Goal: Task Accomplishment & Management: Use online tool/utility

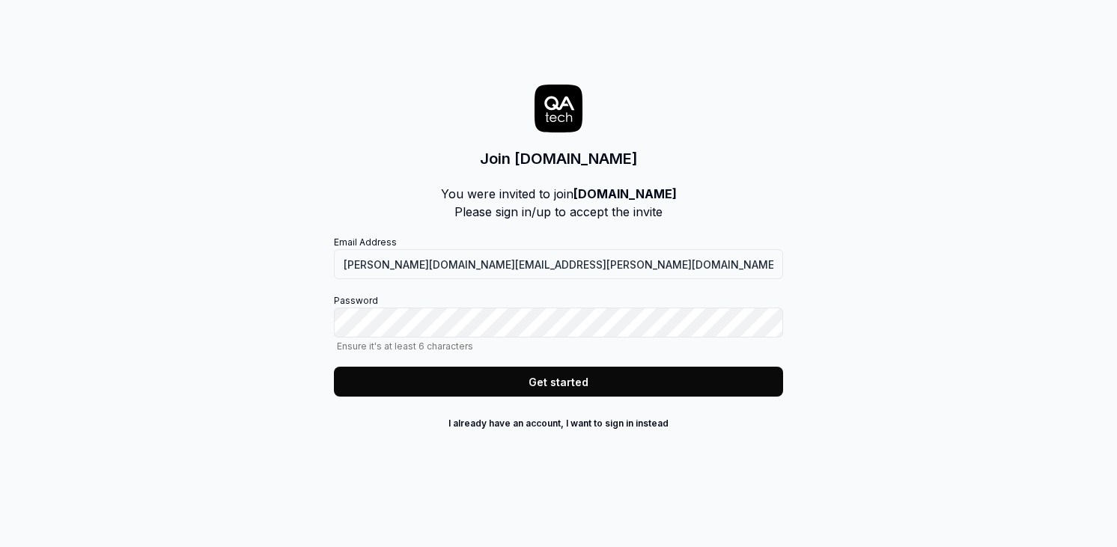
click at [765, 325] on keeper-lock "Open Keeper Popup" at bounding box center [765, 323] width 18 height 18
click at [828, 303] on div "Join Pricer.com You were invited to join Pricer.com Please sign in/up to accept…" at bounding box center [558, 273] width 1117 height 547
click at [530, 376] on button "Get started" at bounding box center [558, 382] width 449 height 30
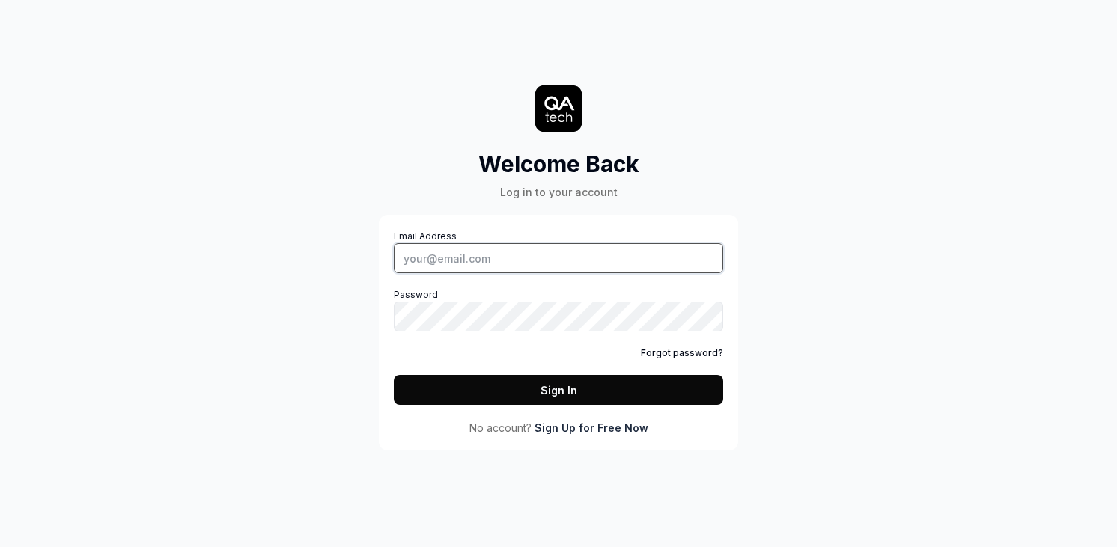
click at [448, 252] on input "Email Address" at bounding box center [558, 258] width 329 height 30
type input "[PERSON_NAME][DOMAIN_NAME][EMAIL_ADDRESS][PERSON_NAME][DOMAIN_NAME]"
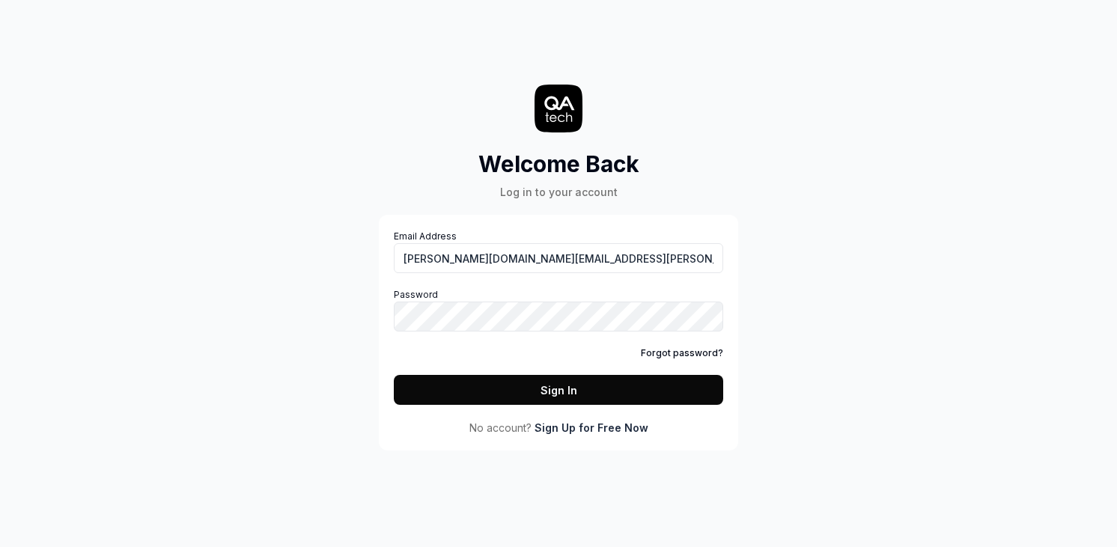
click at [467, 378] on button "Sign In" at bounding box center [558, 390] width 329 height 30
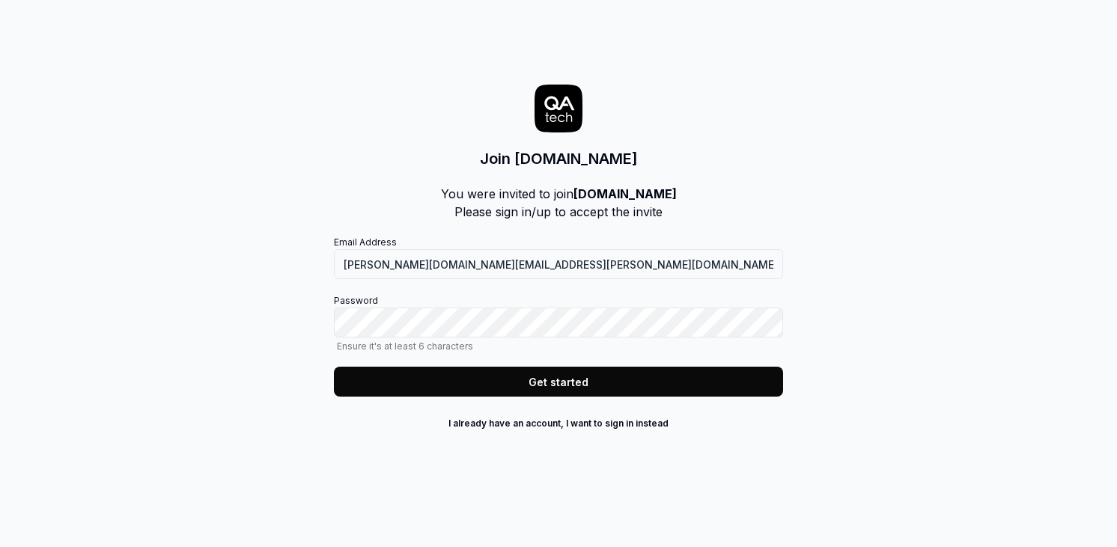
click at [765, 323] on keeper-lock "Open Keeper Popup" at bounding box center [765, 323] width 18 height 18
click at [763, 319] on keeper-lock "Open Keeper Popup" at bounding box center [765, 323] width 18 height 18
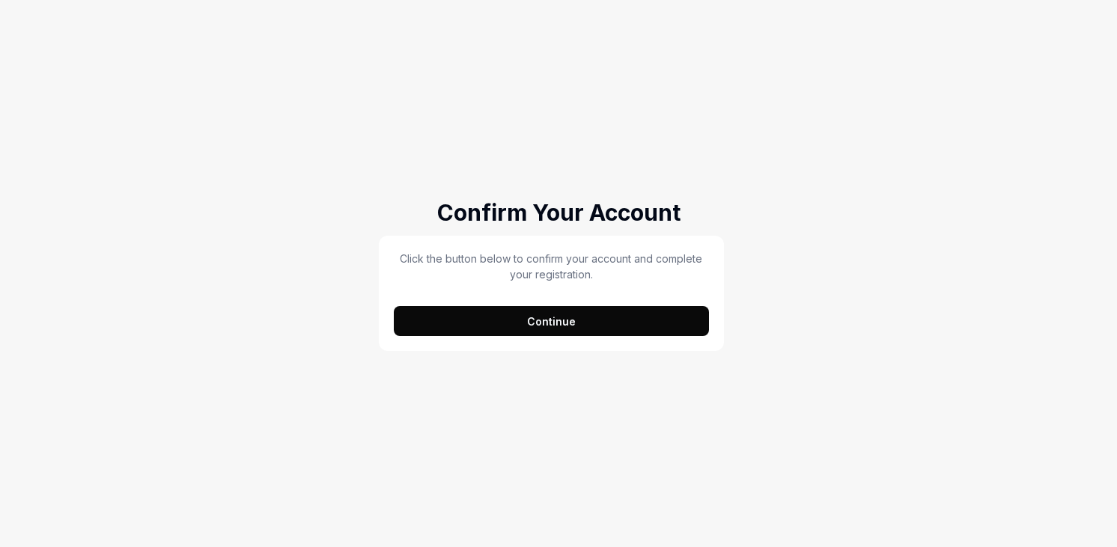
click at [501, 309] on button "Continue" at bounding box center [551, 321] width 315 height 30
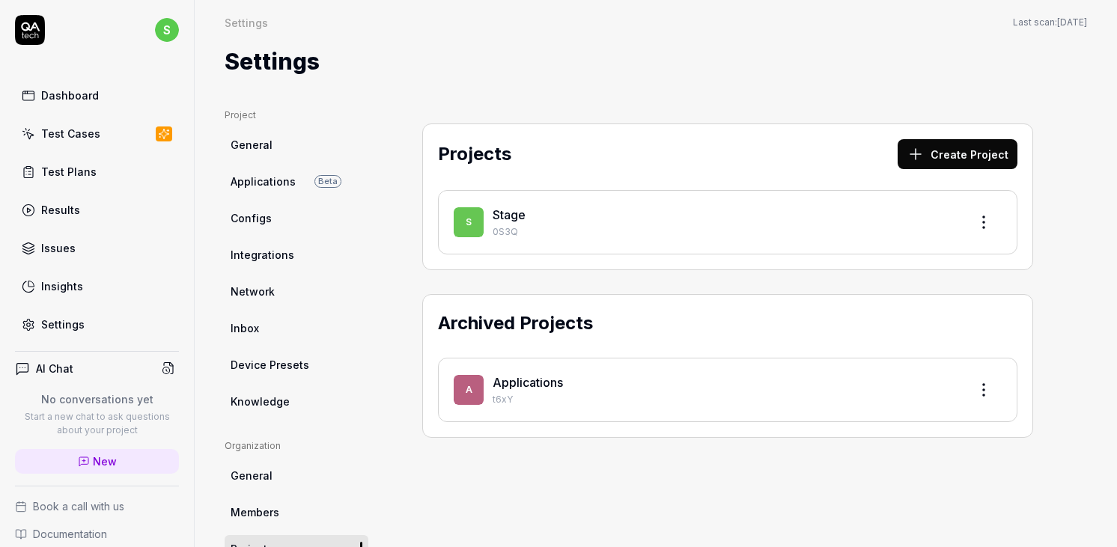
click at [517, 225] on p "0S3Q" at bounding box center [725, 231] width 464 height 13
click at [509, 209] on link "Stage" at bounding box center [509, 214] width 33 height 15
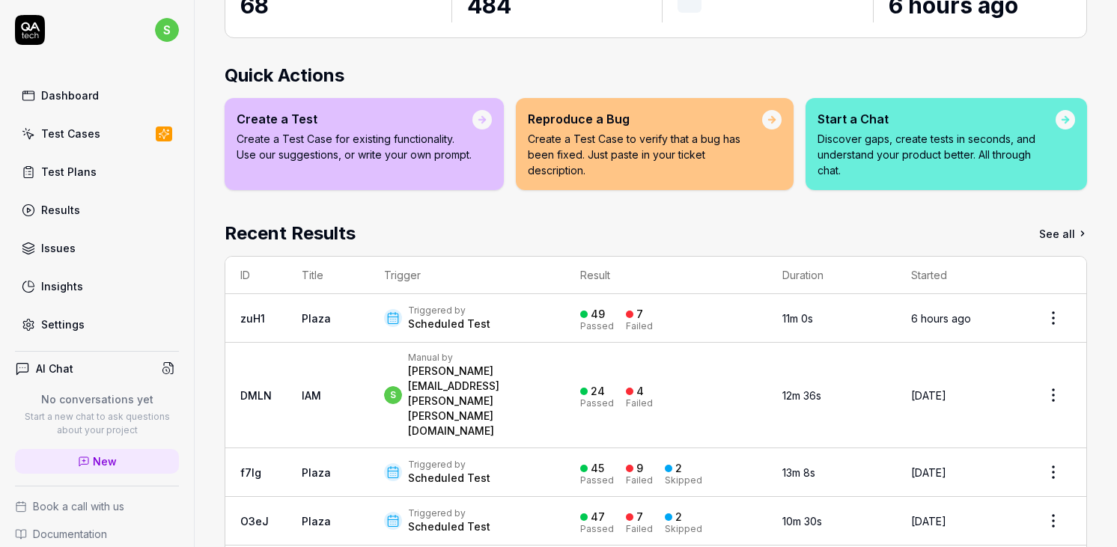
scroll to position [162, 0]
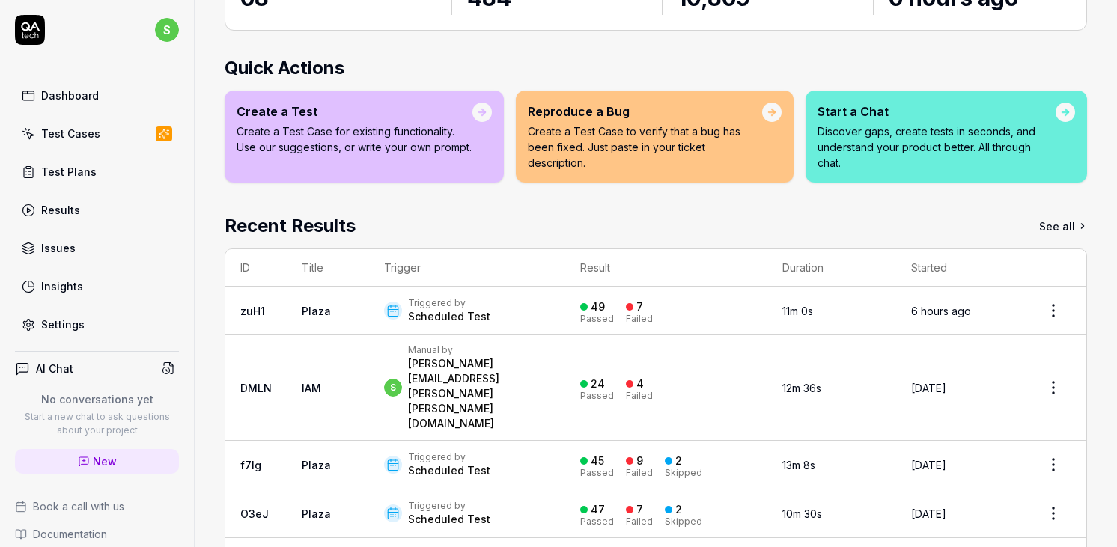
click at [70, 140] on div "Test Cases" at bounding box center [70, 134] width 59 height 16
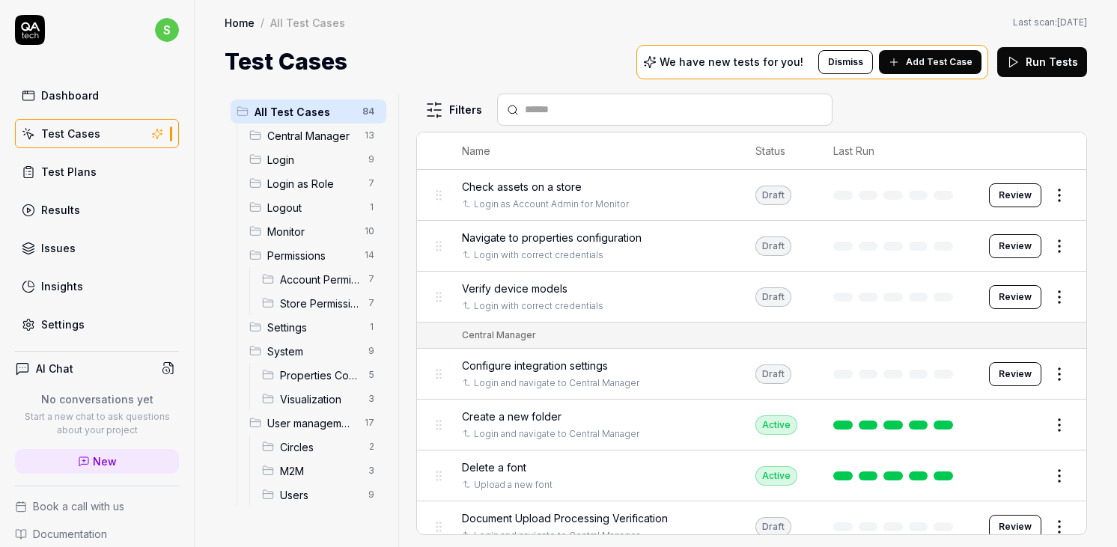
click at [307, 465] on span "M2M" at bounding box center [319, 472] width 79 height 16
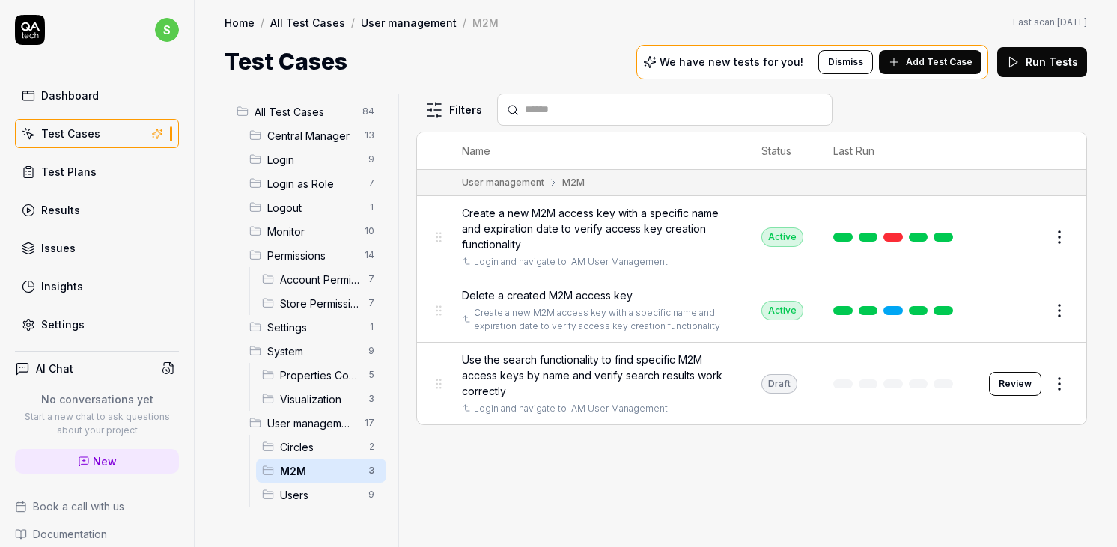
click at [63, 177] on div "Test Plans" at bounding box center [68, 172] width 55 height 16
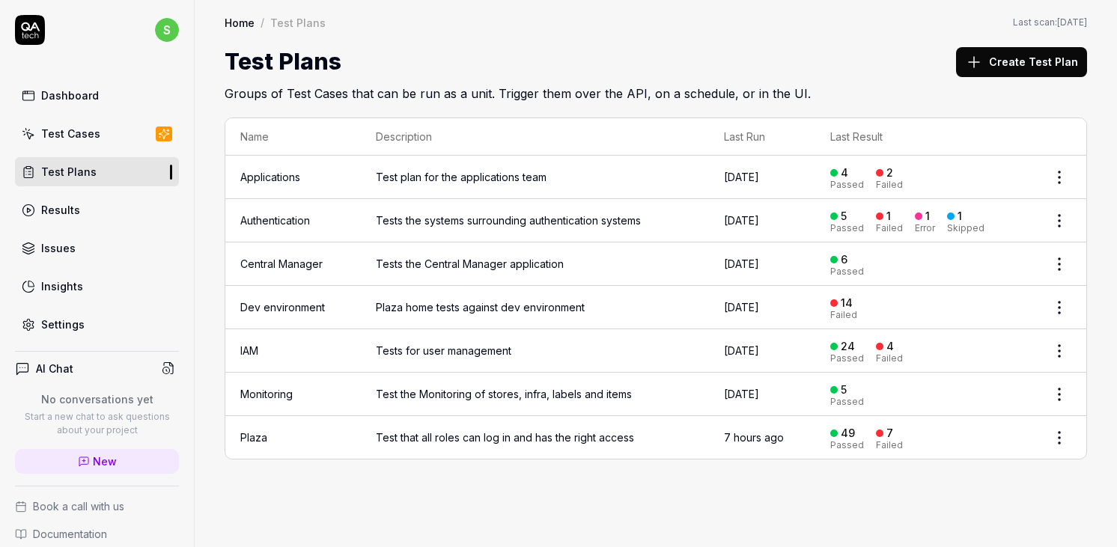
click at [805, 348] on td "[DATE]" at bounding box center [762, 350] width 106 height 43
click at [390, 346] on span "Tests for user management" at bounding box center [535, 351] width 318 height 16
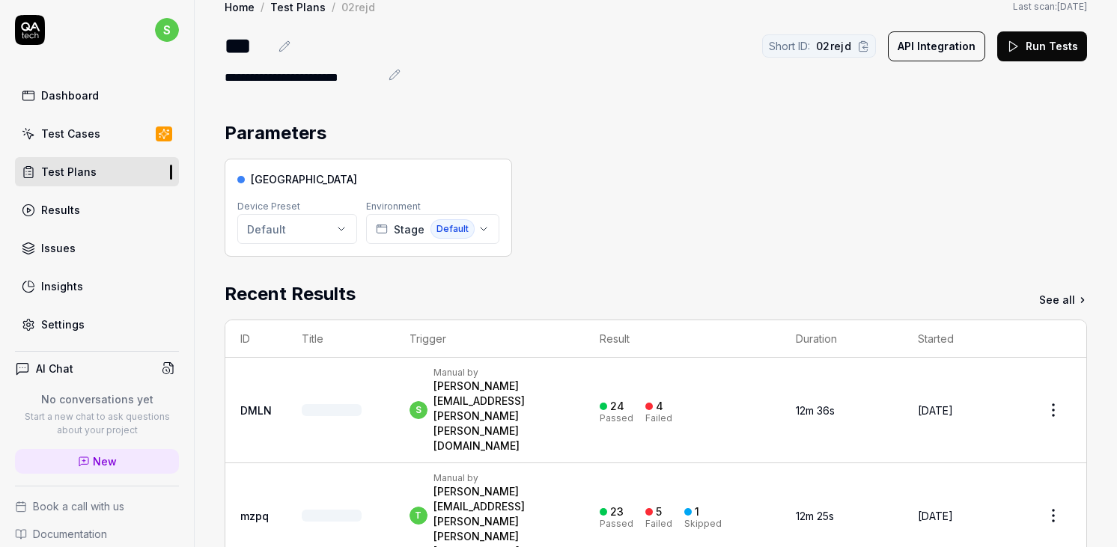
scroll to position [20, 0]
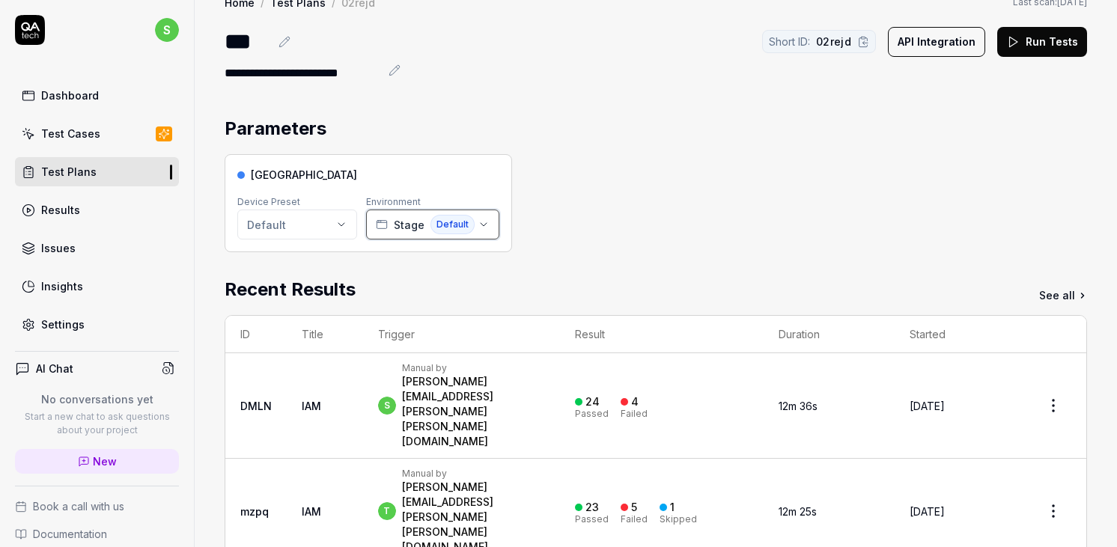
click at [484, 227] on icon "button" at bounding box center [484, 225] width 12 height 12
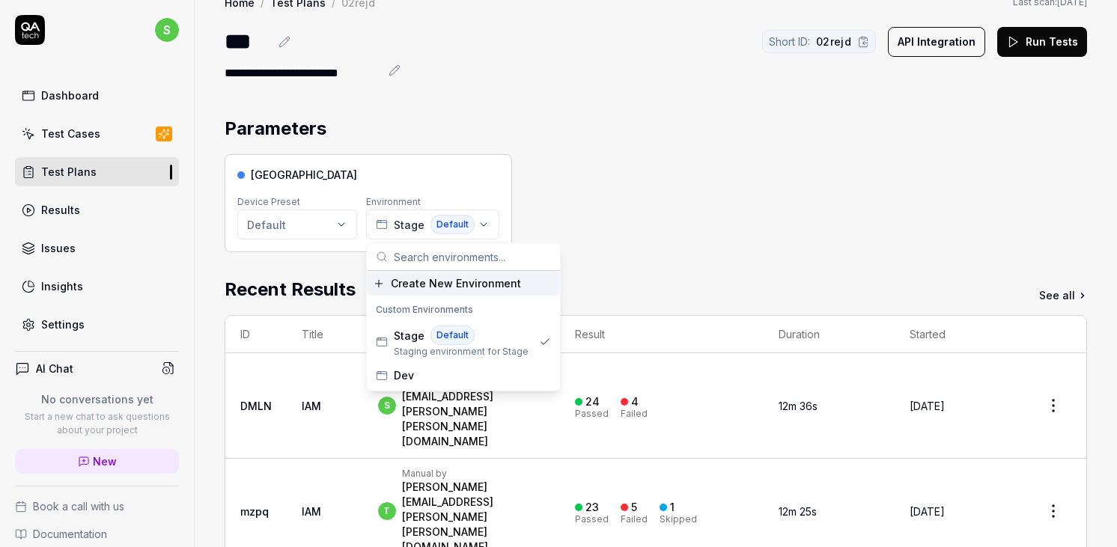
click at [617, 198] on div "Pricer Plaza Device Preset Default Environment Stage Default" at bounding box center [656, 203] width 863 height 98
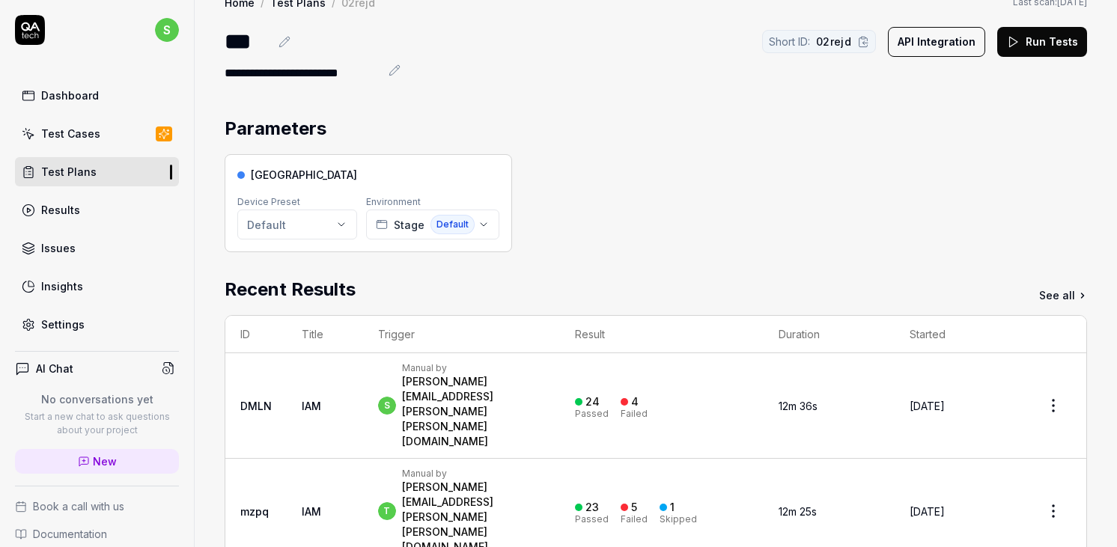
click at [1035, 40] on button "Run Tests" at bounding box center [1042, 42] width 90 height 30
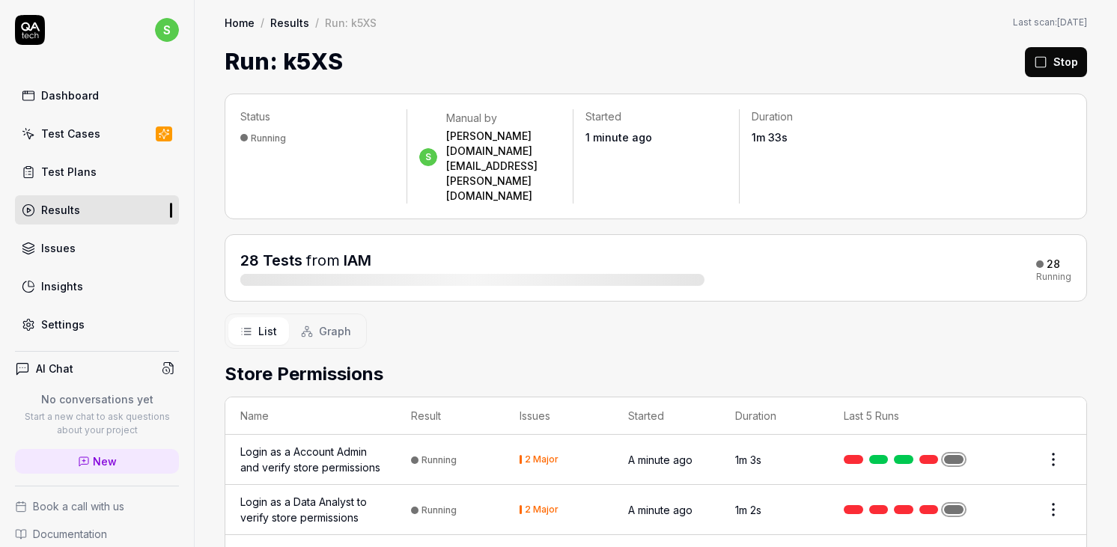
click at [337, 252] on span "from" at bounding box center [323, 261] width 34 height 18
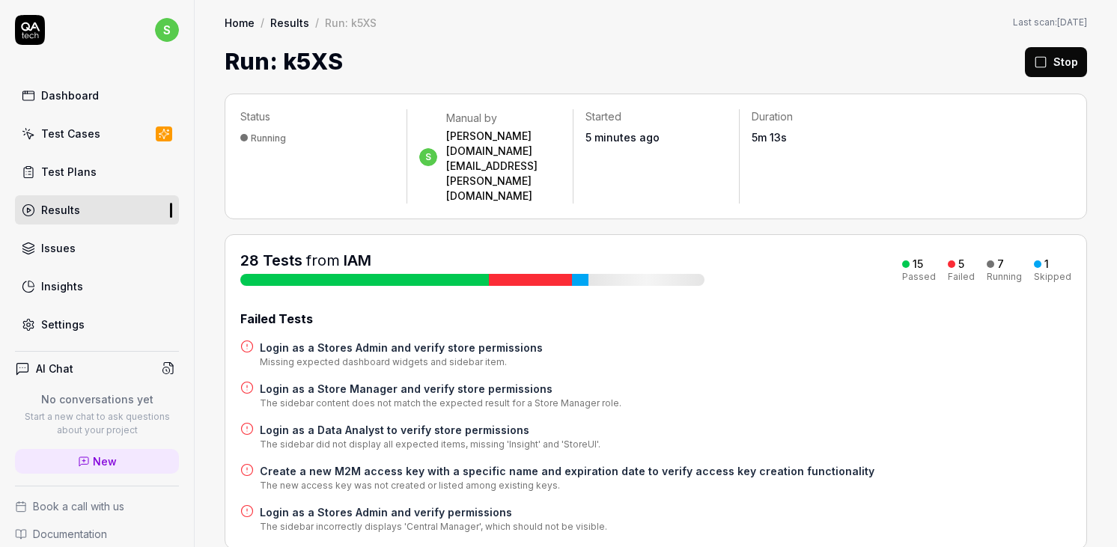
click at [388, 464] on h4 "Create a new M2M access key with a specific name and expiration date to verify …" at bounding box center [567, 472] width 615 height 16
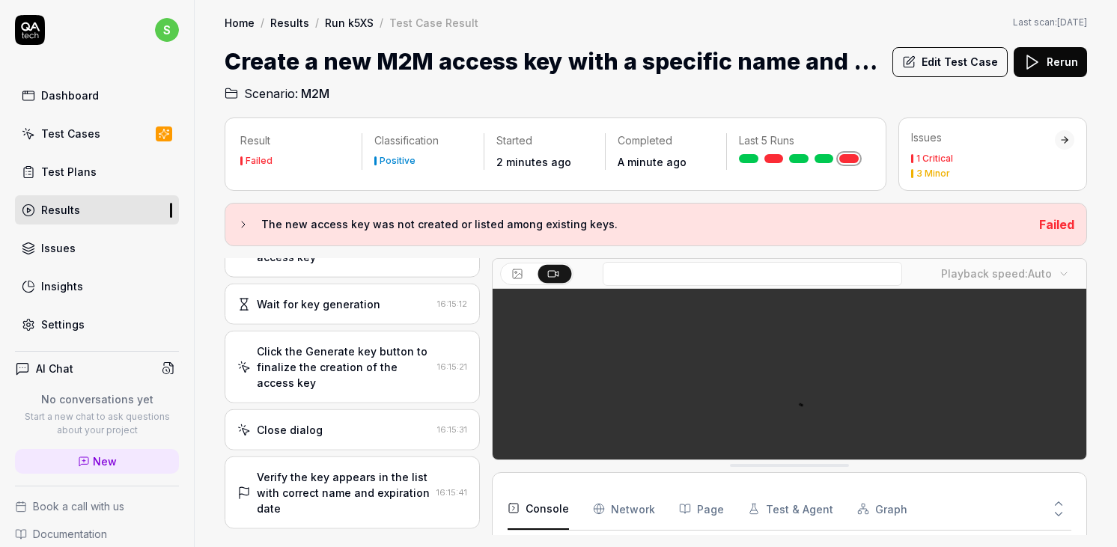
scroll to position [869, 0]
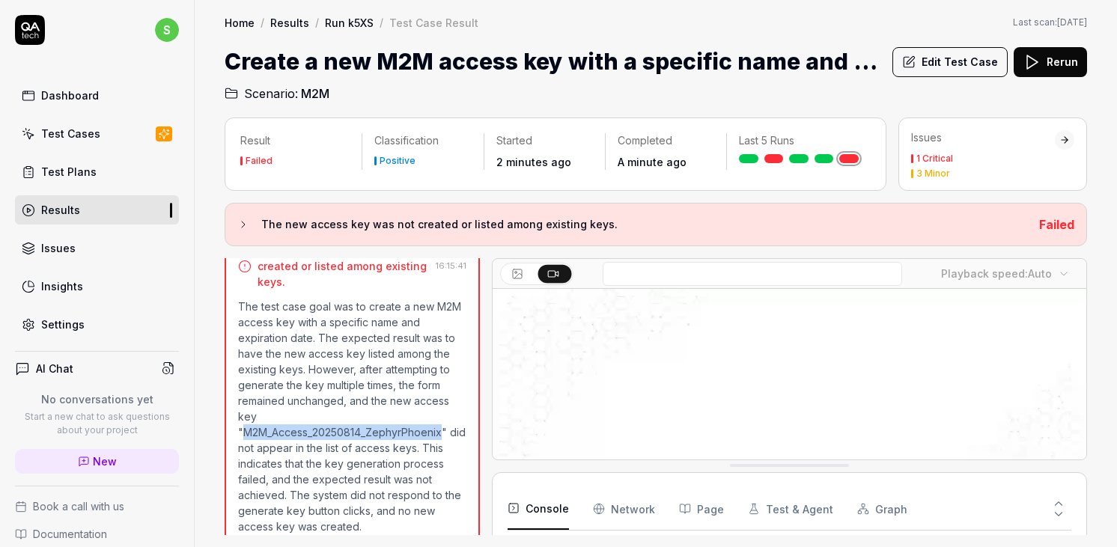
drag, startPoint x: 443, startPoint y: 417, endPoint x: 241, endPoint y: 418, distance: 201.4
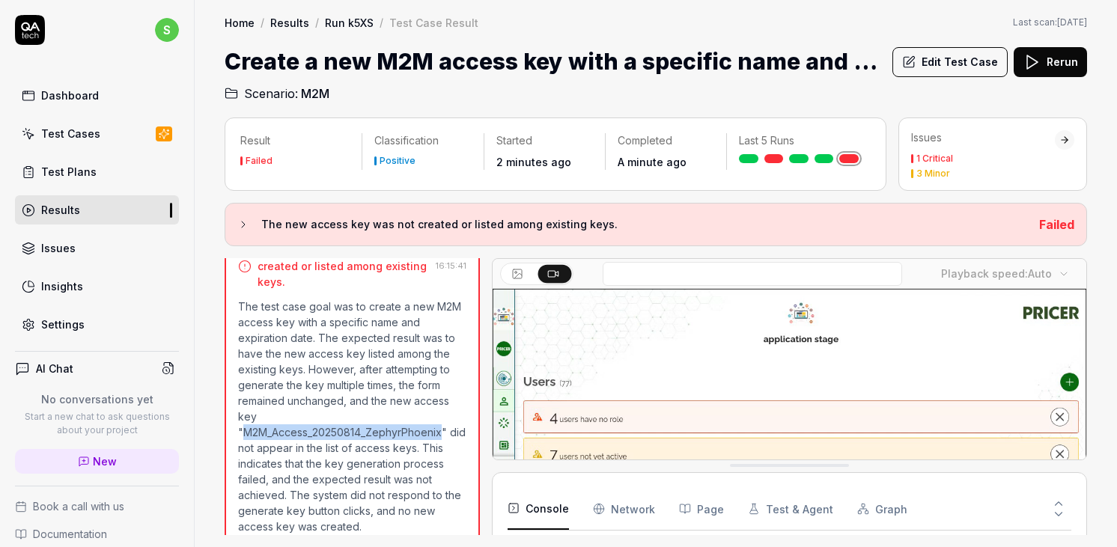
click at [241, 418] on p "The test case goal was to create a new M2M access key with a specific name and …" at bounding box center [352, 417] width 228 height 236
copy p "M2M_Access_20250814_ZephyrPhoenix"
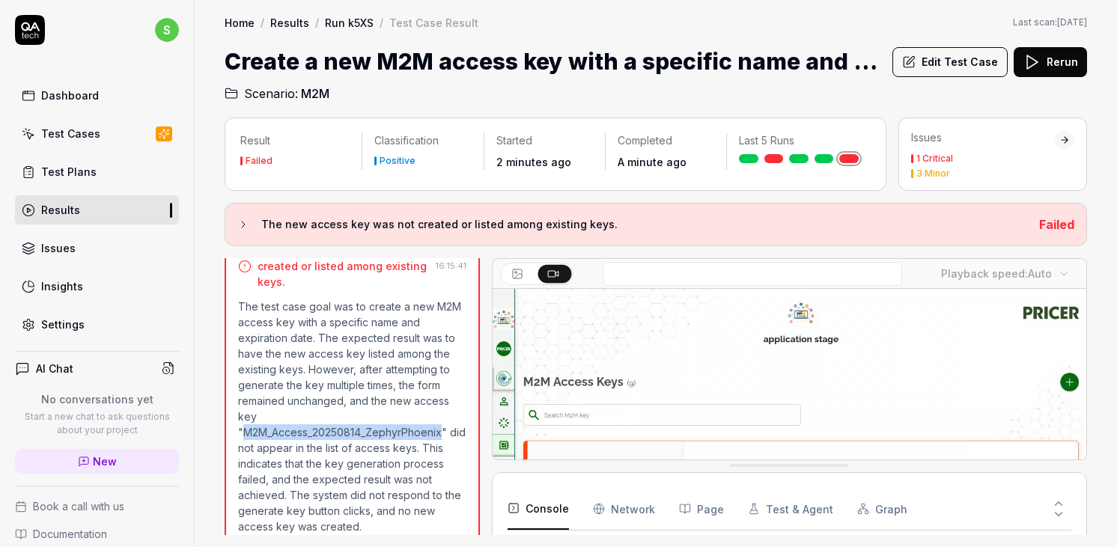
click at [340, 22] on link "Run k5XS" at bounding box center [349, 22] width 49 height 15
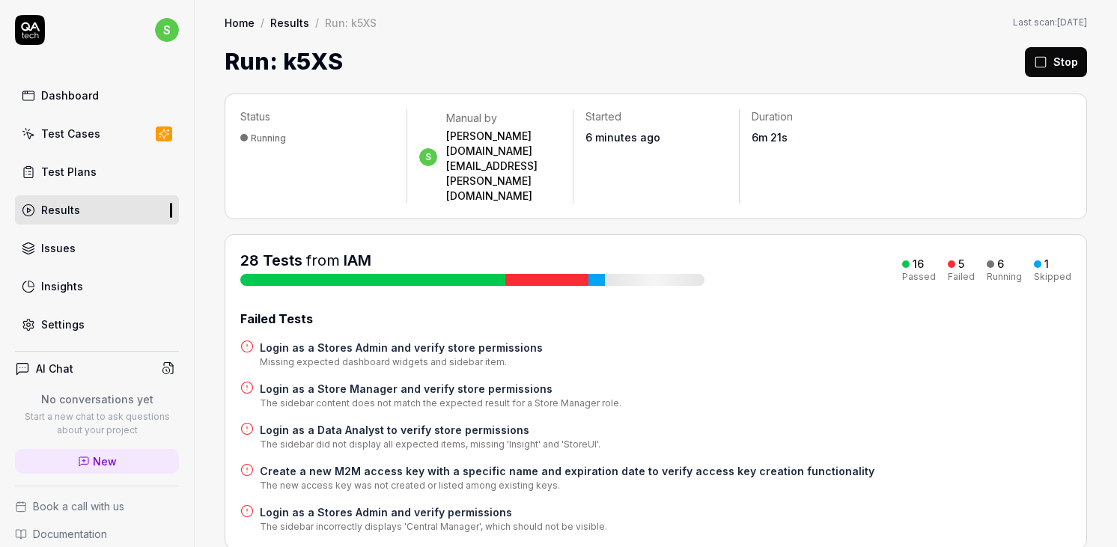
click at [336, 464] on h4 "Create a new M2M access key with a specific name and expiration date to verify …" at bounding box center [567, 472] width 615 height 16
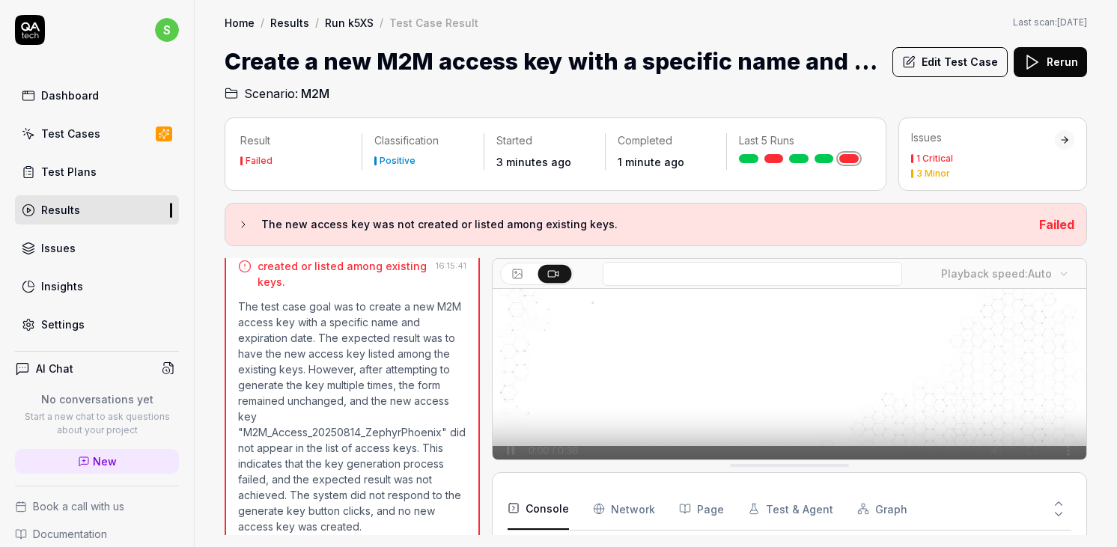
scroll to position [169, 0]
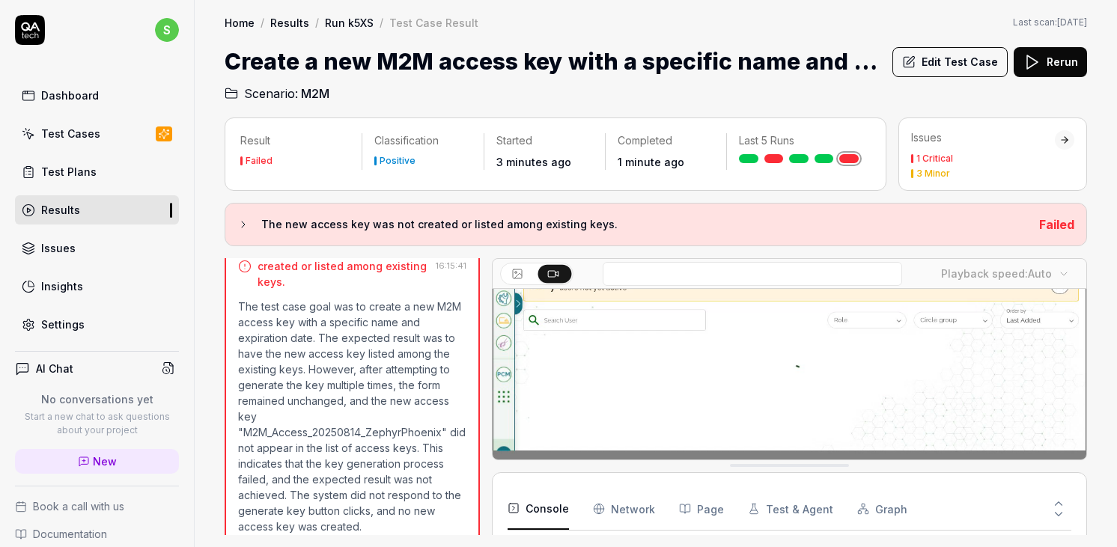
click at [1058, 269] on body "s Dashboard Test Cases Test Plans Results Issues Insights Settings AI Chat No c…" at bounding box center [558, 273] width 1117 height 547
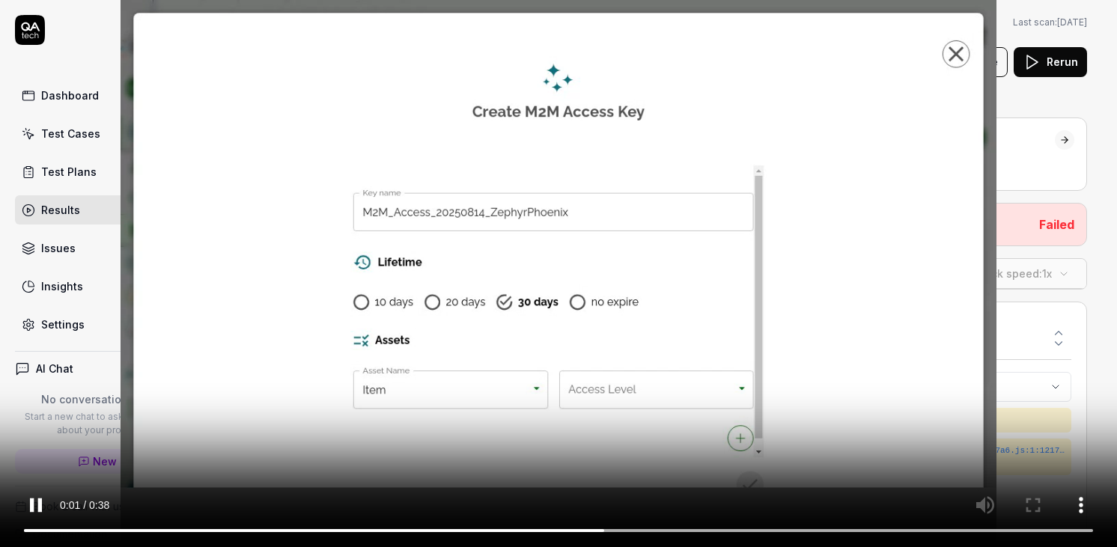
scroll to position [0, 0]
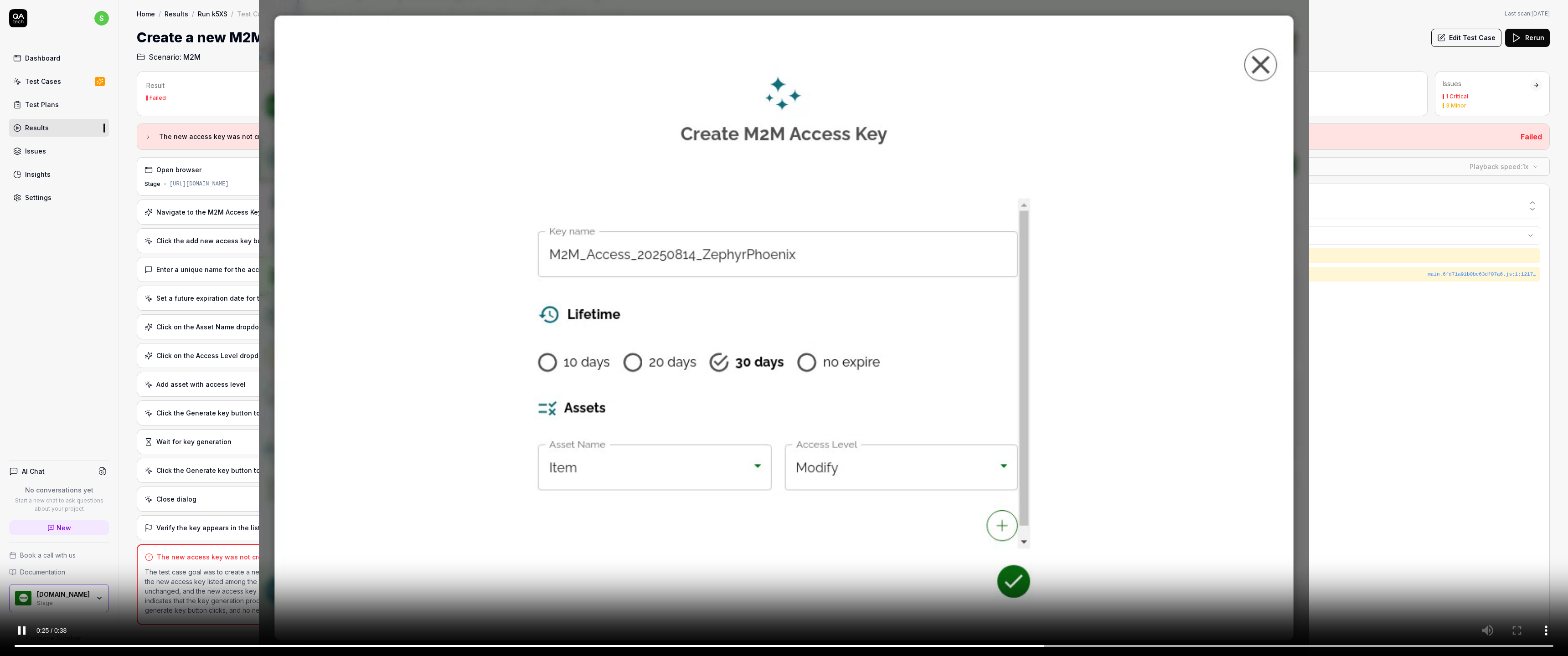
click at [680, 62] on video at bounding box center [784, 328] width 1568 height 656
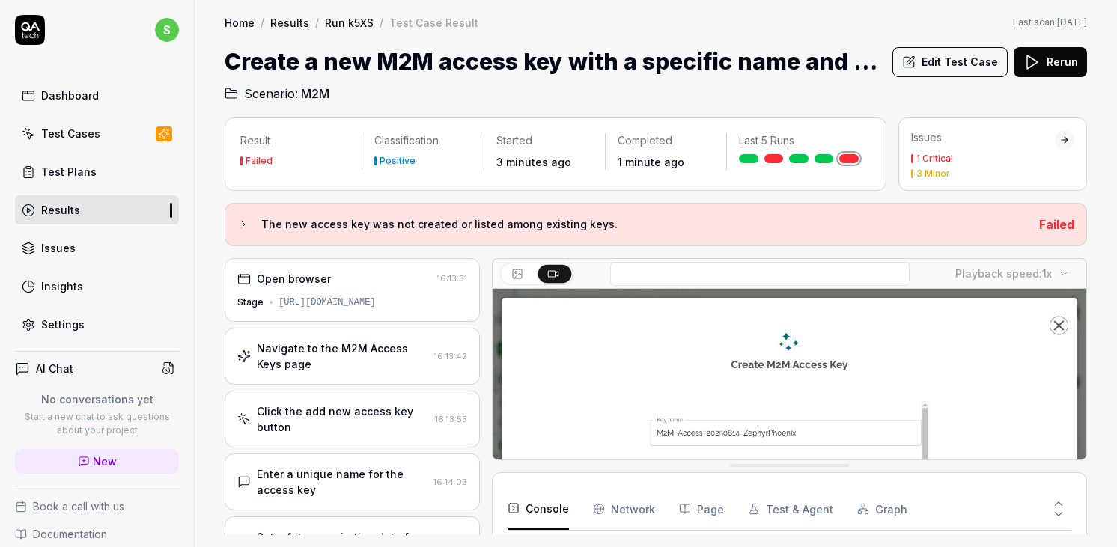
click at [347, 19] on link "Run k5XS" at bounding box center [349, 22] width 49 height 15
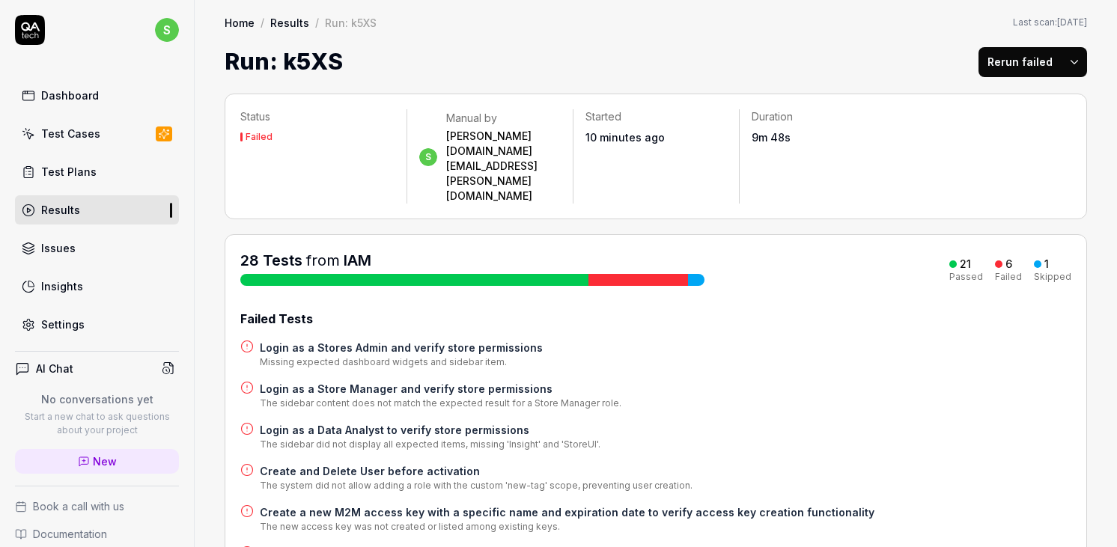
click at [413, 505] on h4 "Create a new M2M access key with a specific name and expiration date to verify …" at bounding box center [567, 513] width 615 height 16
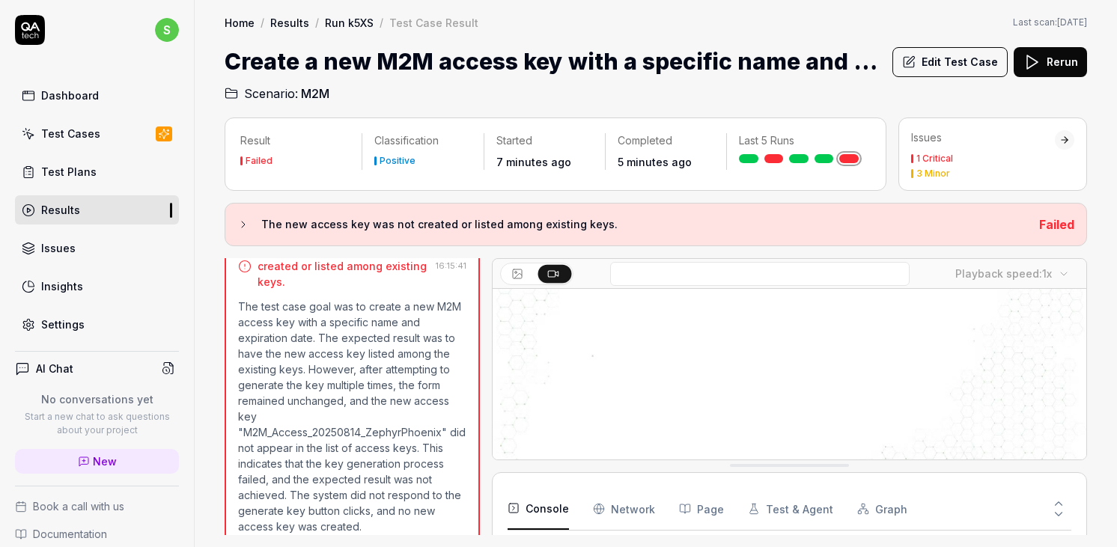
scroll to position [201, 0]
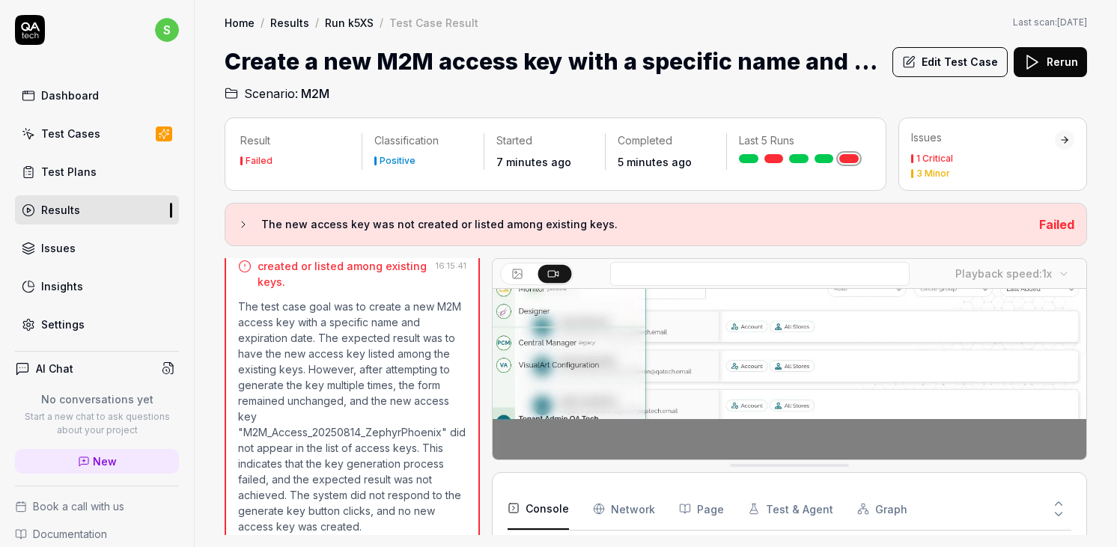
click at [94, 218] on link "Results" at bounding box center [97, 209] width 164 height 29
